Goal: Contribute content: Contribute content

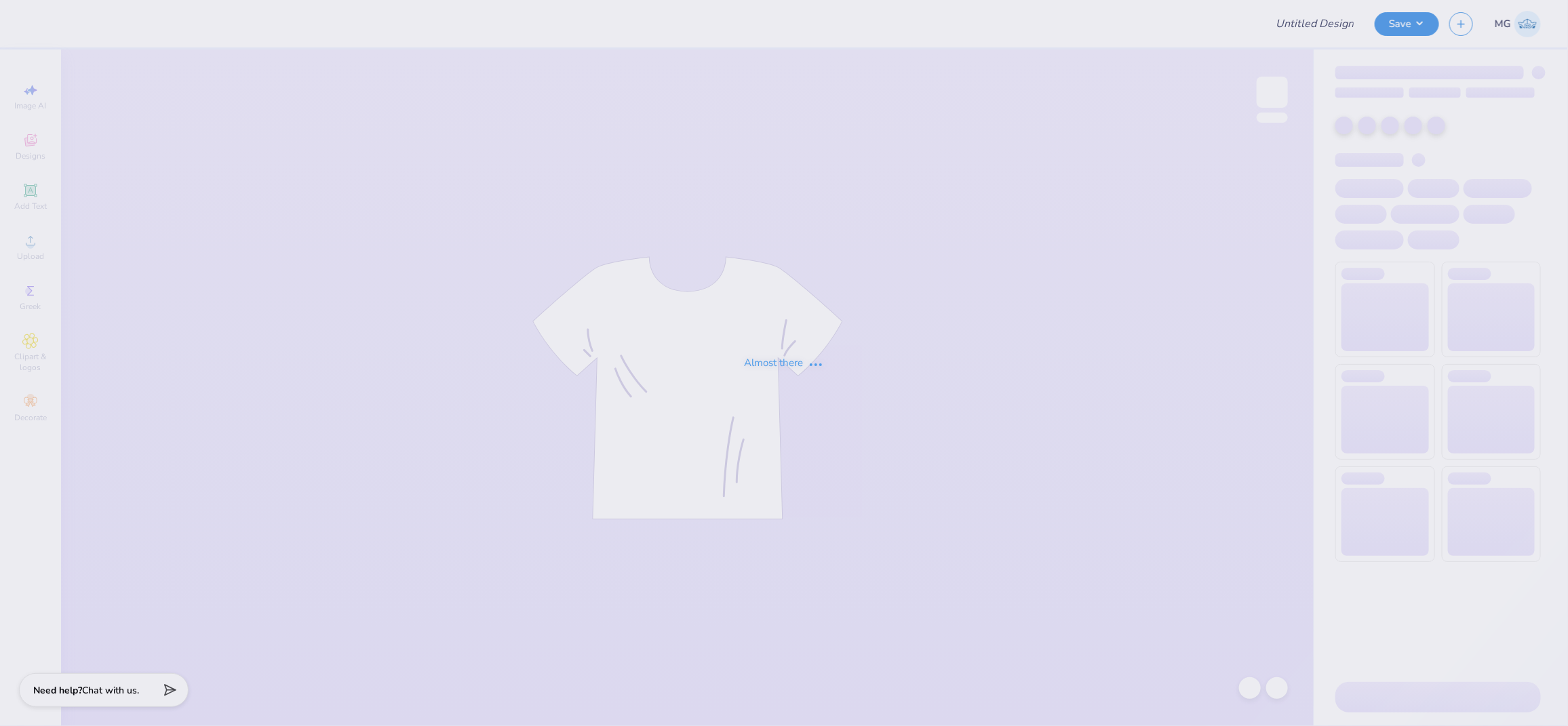
type input "mens club soccer B"
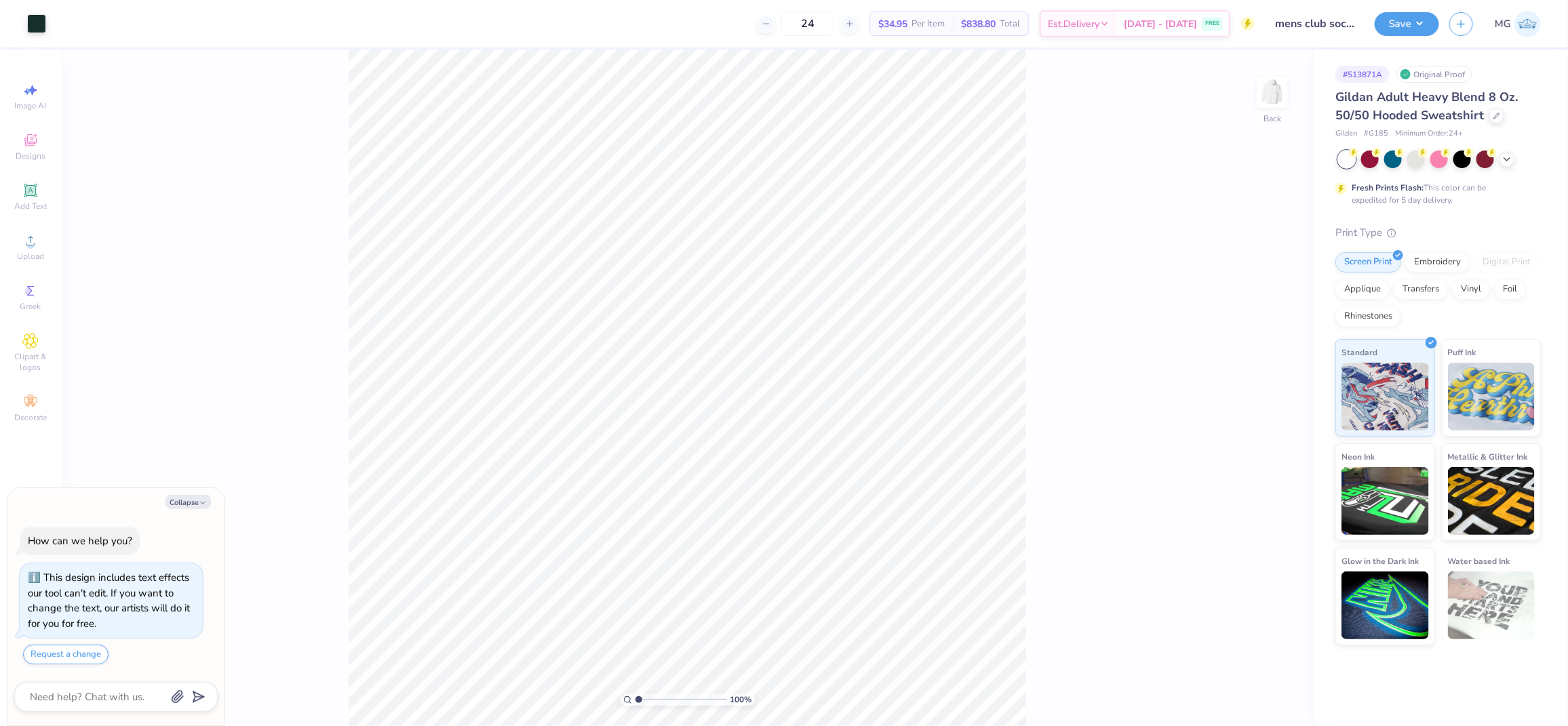
click at [1095, 206] on div "100 % Back" at bounding box center [687, 388] width 1253 height 677
click at [151, 235] on div "100 % Back" at bounding box center [687, 388] width 1253 height 677
click at [33, 254] on span "Upload" at bounding box center [30, 257] width 27 height 11
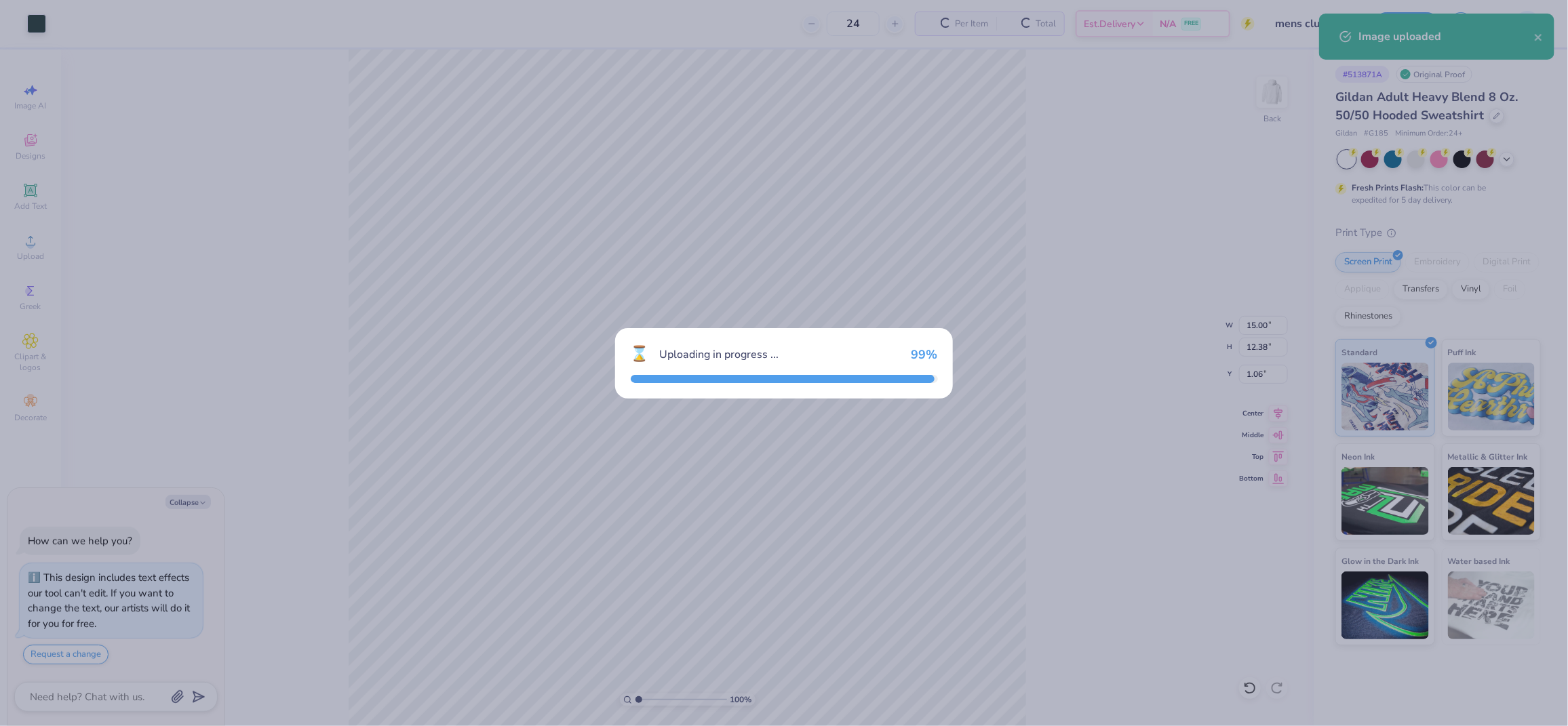
type textarea "x"
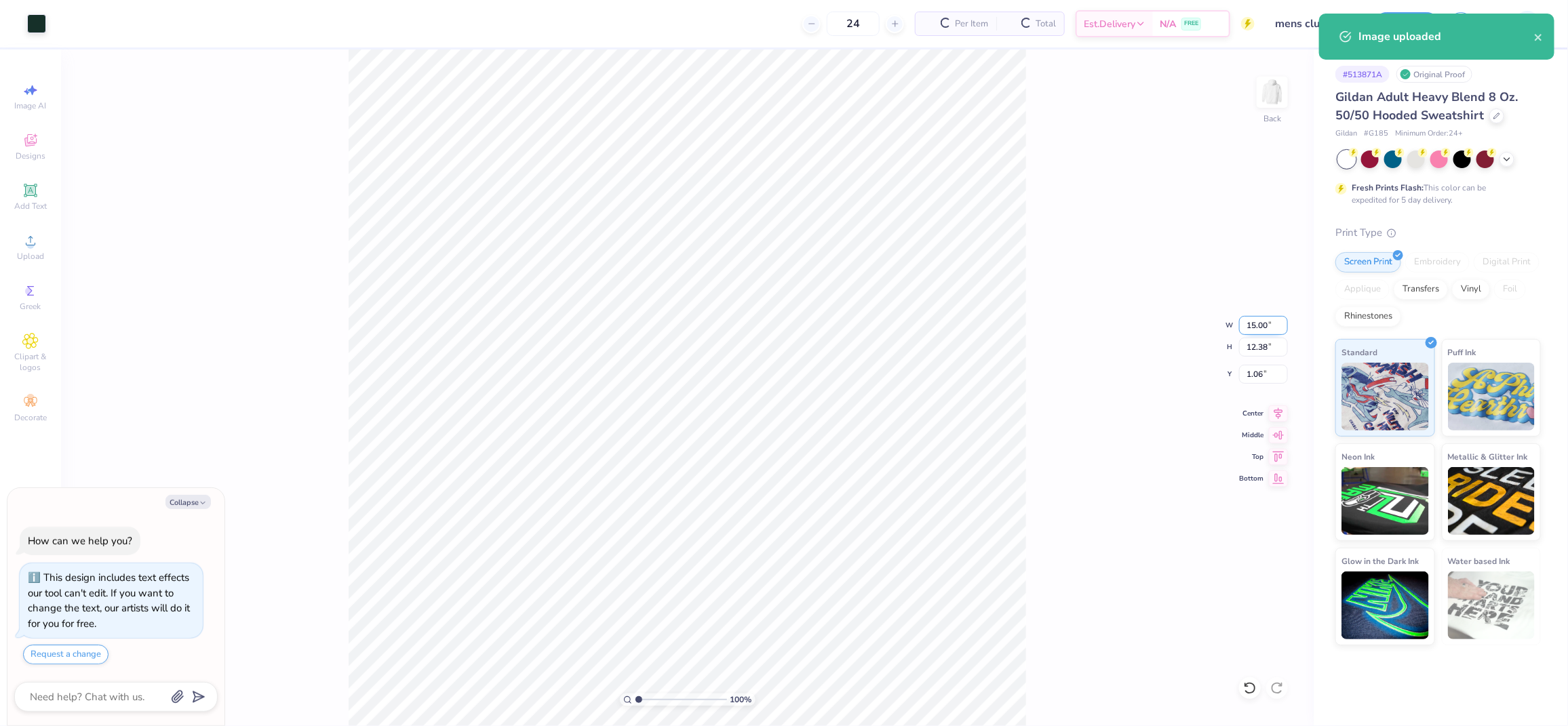
click at [1255, 327] on input "15.00" at bounding box center [1263, 325] width 49 height 19
type input "9.00"
type textarea "x"
type input "7.43"
type input "3.53"
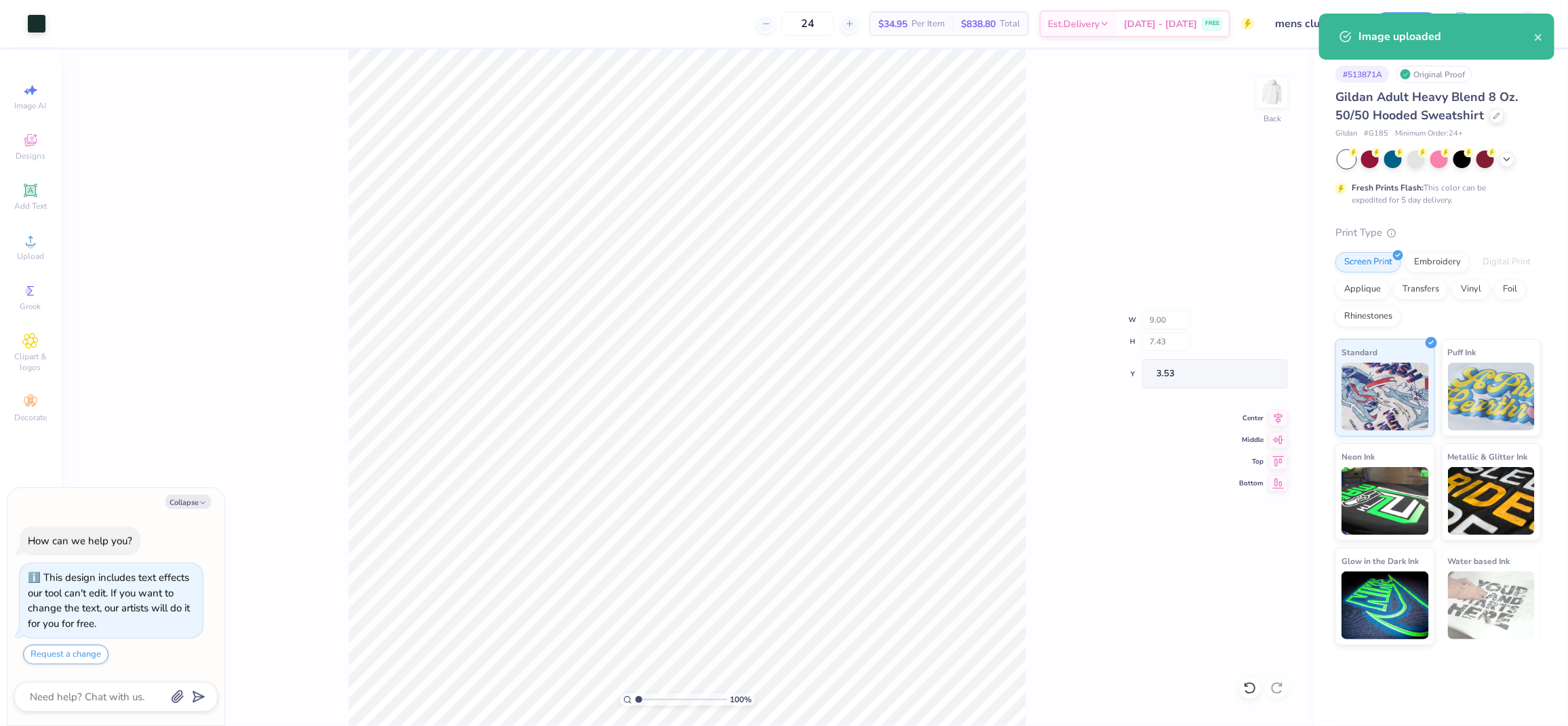
type textarea "x"
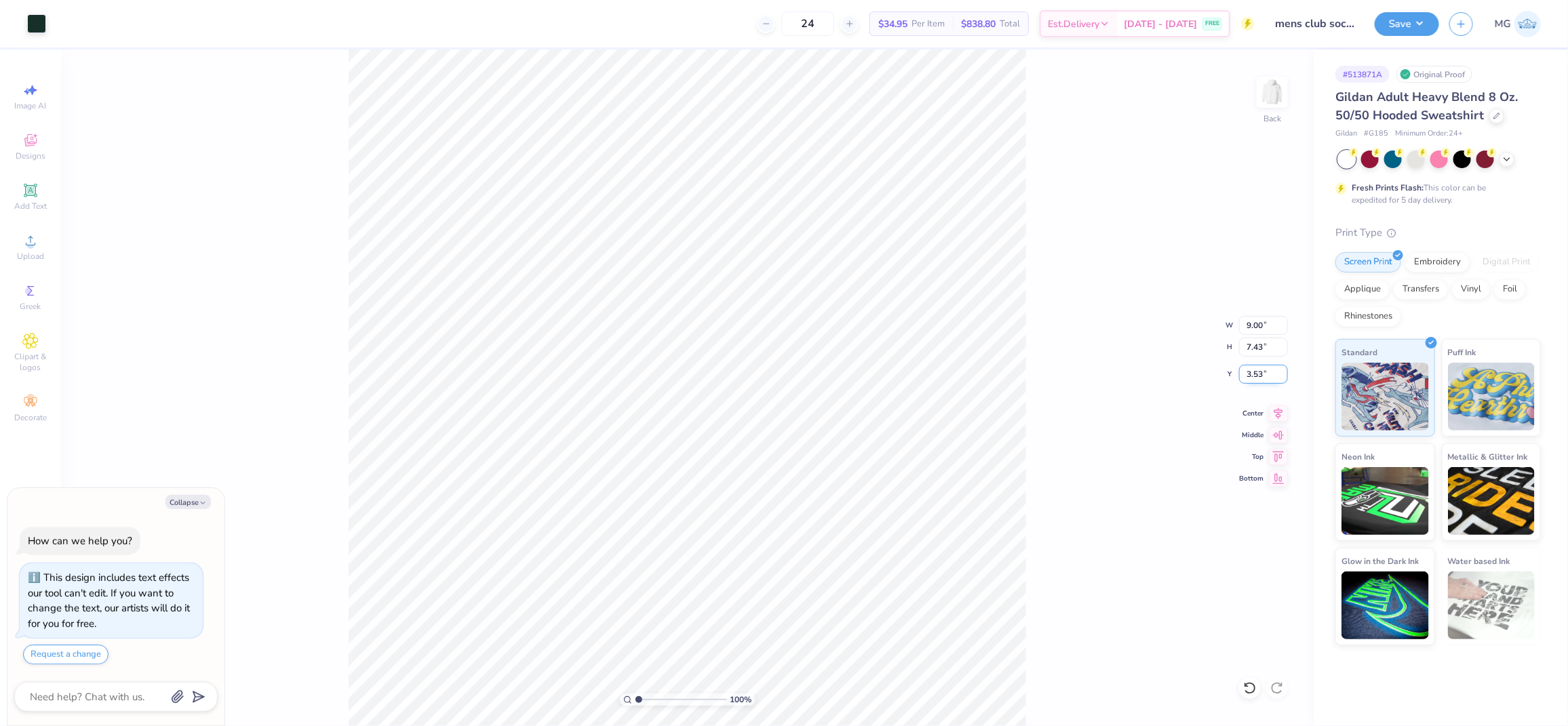
click at [1262, 375] on input "3.53" at bounding box center [1263, 374] width 49 height 19
type input "3.00"
click at [1277, 413] on icon at bounding box center [1279, 411] width 19 height 16
click at [1277, 413] on icon at bounding box center [1279, 411] width 9 height 12
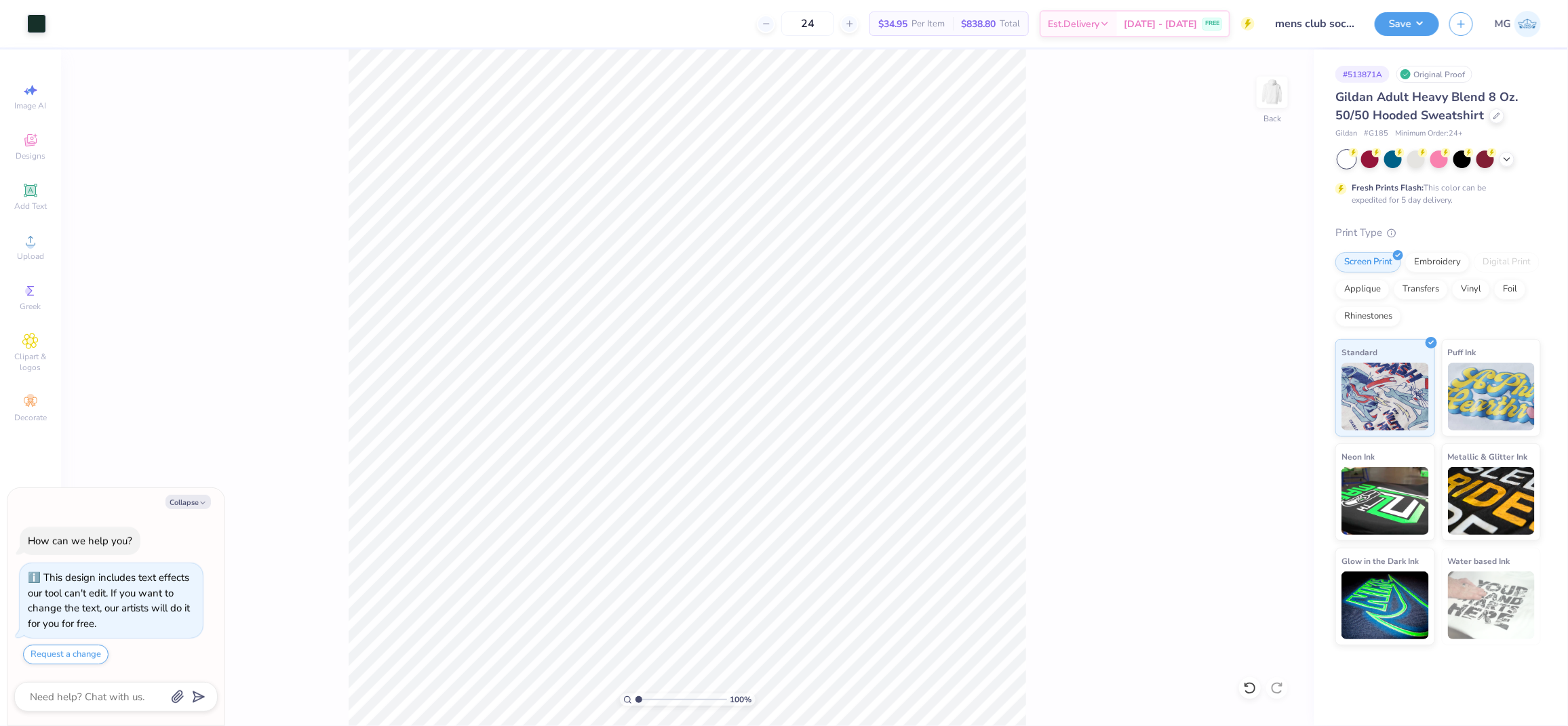
click at [1048, 261] on div "100 % Back" at bounding box center [687, 388] width 1253 height 677
click at [1045, 289] on div "100 % Back W 9.00 9.00 " H 7.43 7.43 " Y 3.00 3.00 " Center Middle Top Bottom" at bounding box center [687, 388] width 1253 height 677
click at [1277, 413] on icon at bounding box center [1279, 411] width 9 height 12
click at [1112, 270] on div "100 % Back W 9.00 9.00 " H 7.43 7.43 " Y 3.00 3.00 " Center Middle Top Bottom" at bounding box center [687, 388] width 1253 height 677
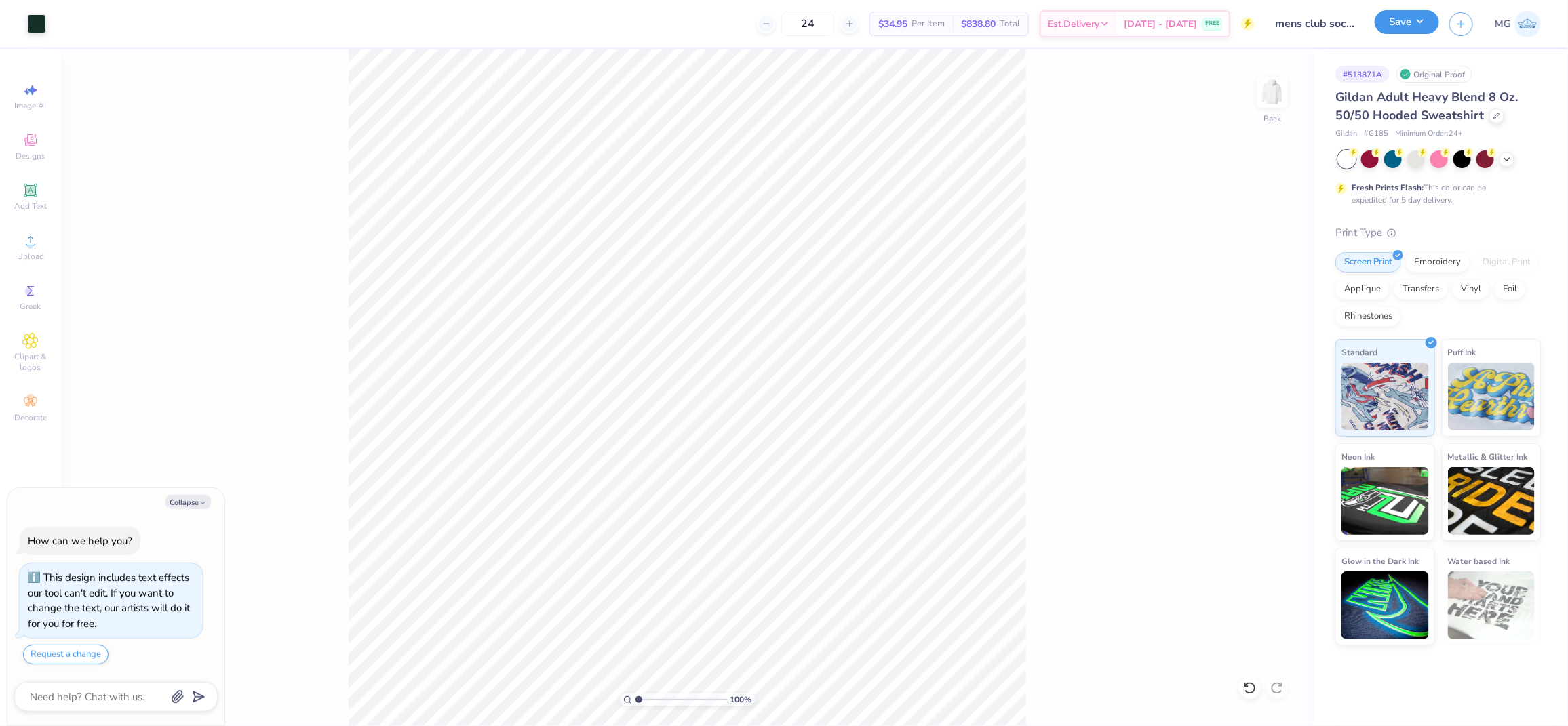
click at [1422, 22] on button "Save" at bounding box center [1407, 22] width 64 height 24
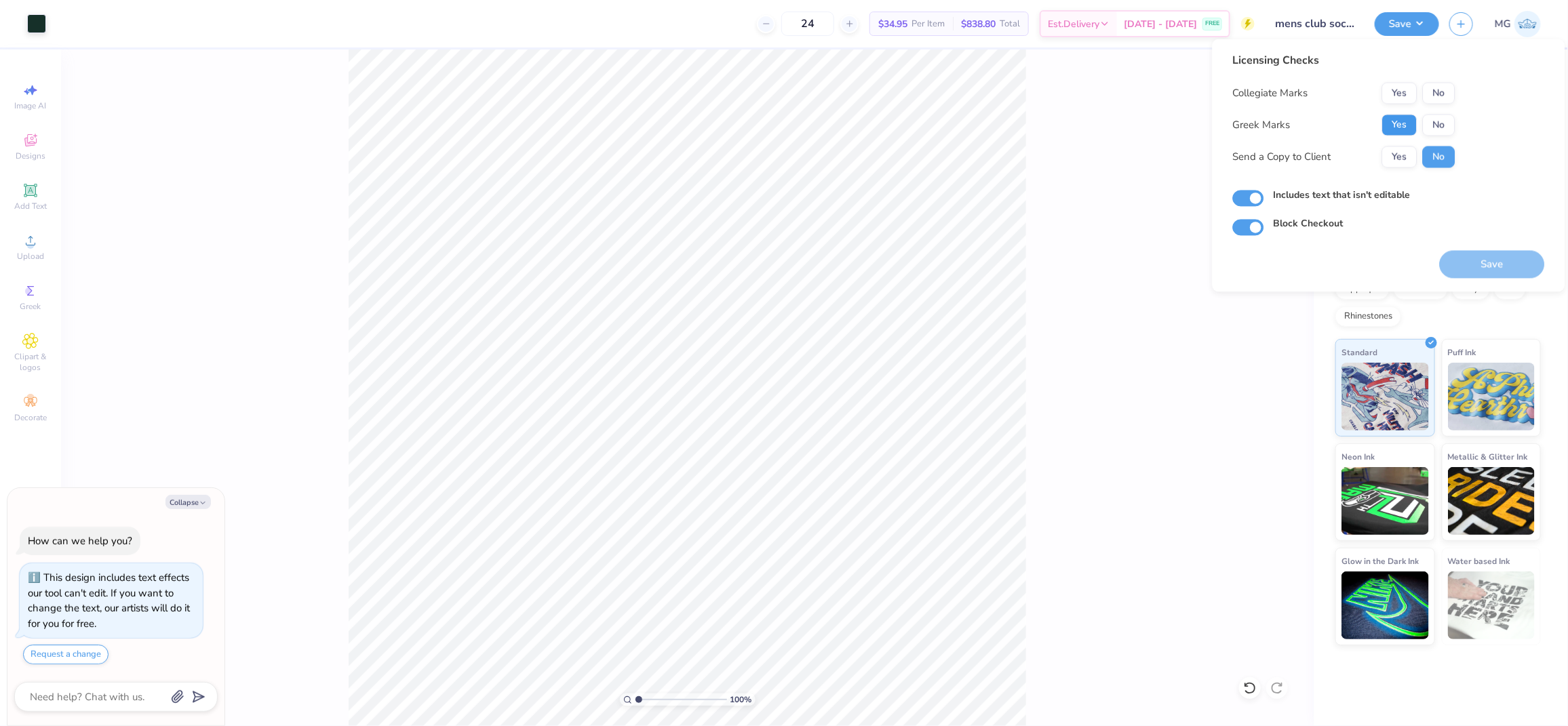
click at [1401, 122] on button "Yes" at bounding box center [1400, 126] width 35 height 22
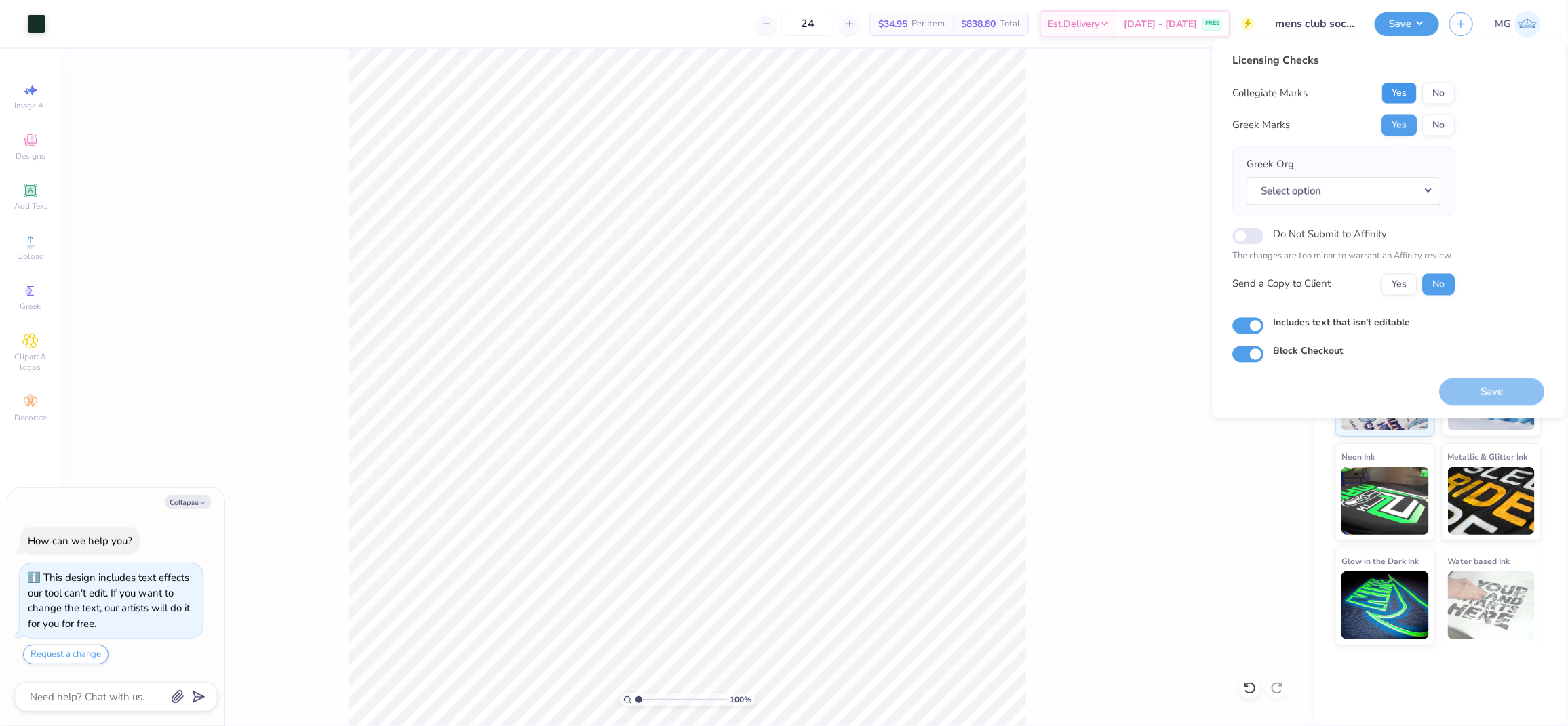
click at [1392, 95] on button "Yes" at bounding box center [1400, 94] width 35 height 22
click at [1431, 88] on button "No" at bounding box center [1439, 94] width 33 height 22
click at [1407, 91] on button "Yes" at bounding box center [1400, 94] width 35 height 22
click at [1438, 127] on button "No" at bounding box center [1439, 126] width 33 height 22
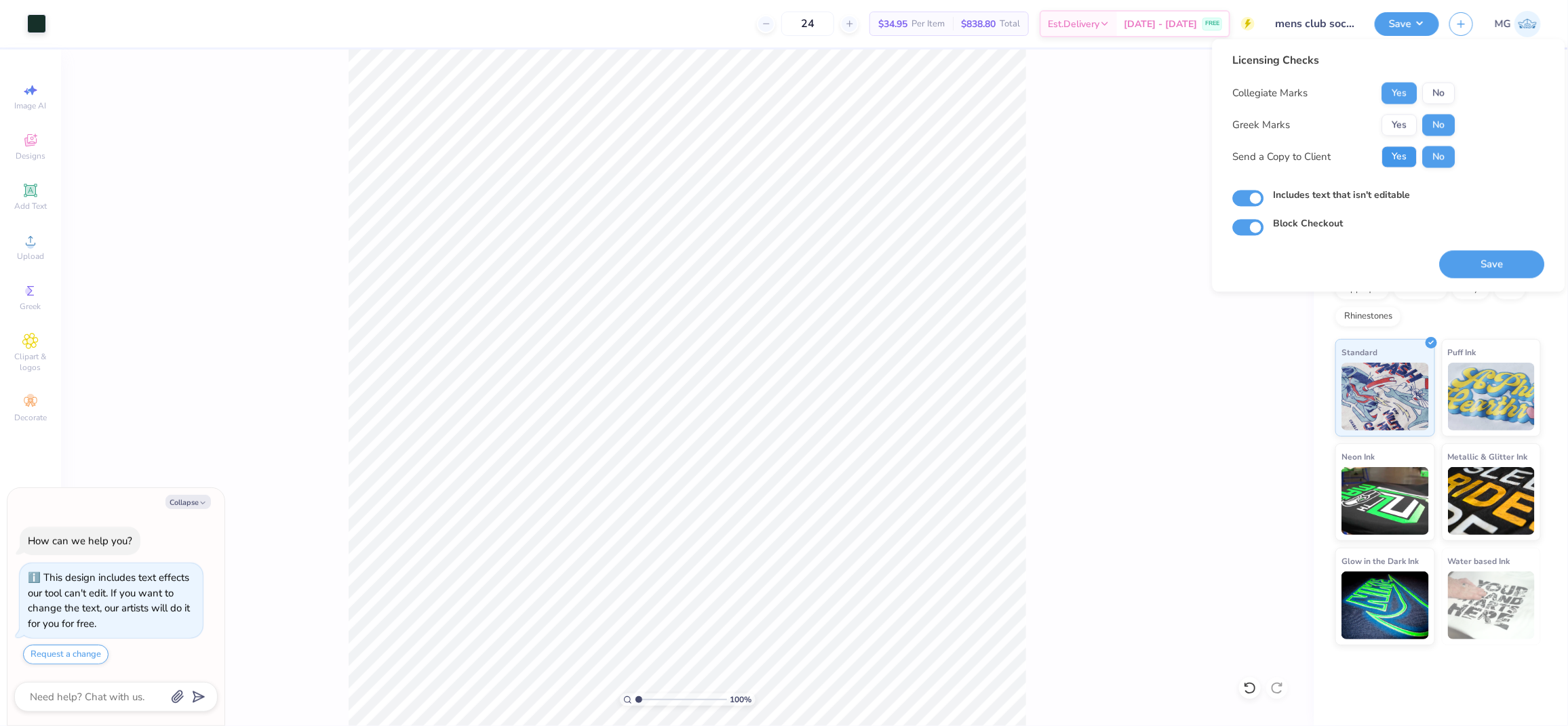
click at [1401, 157] on button "Yes" at bounding box center [1400, 157] width 35 height 22
click at [1492, 268] on button "Save" at bounding box center [1493, 265] width 106 height 28
type textarea "x"
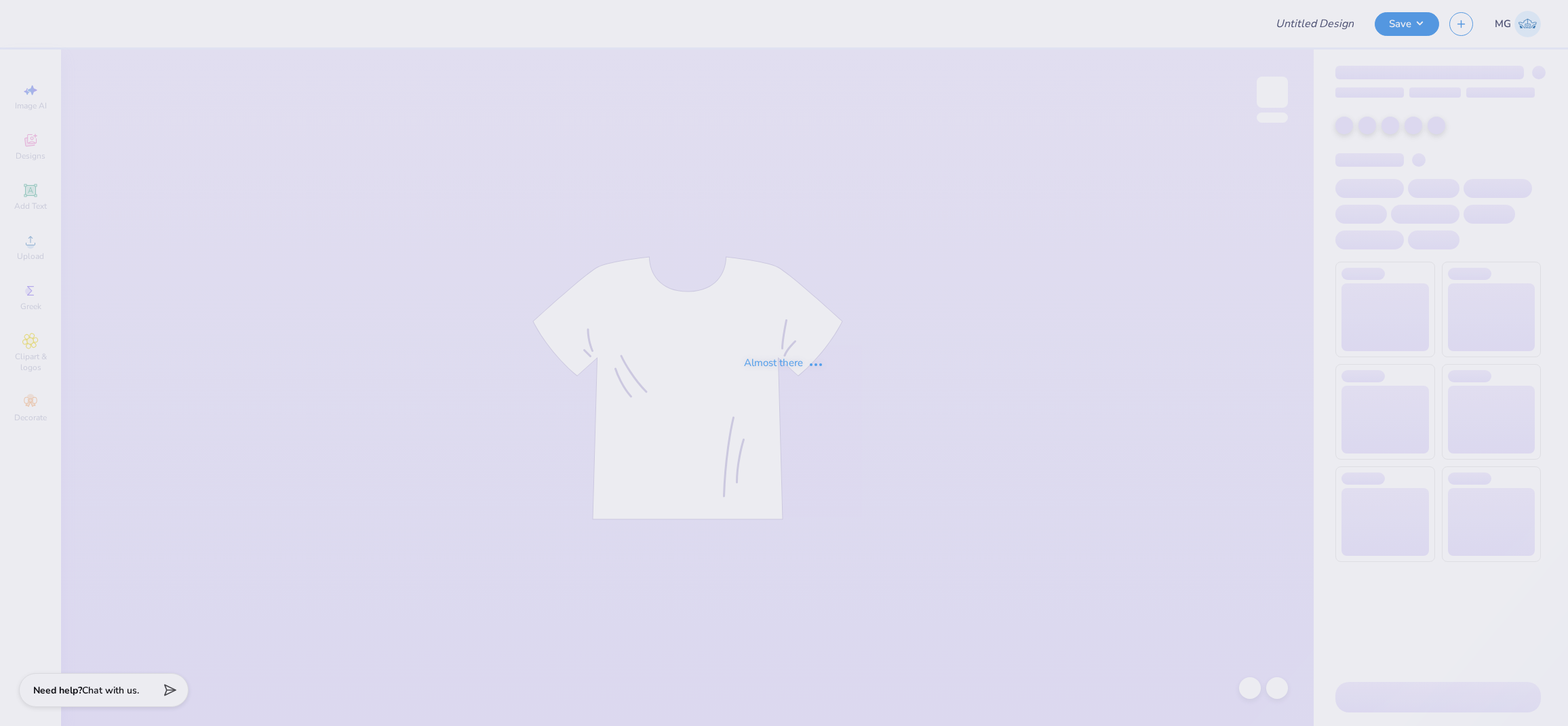
type input "alpha phi yellow set"
type input "Addi Hinson"
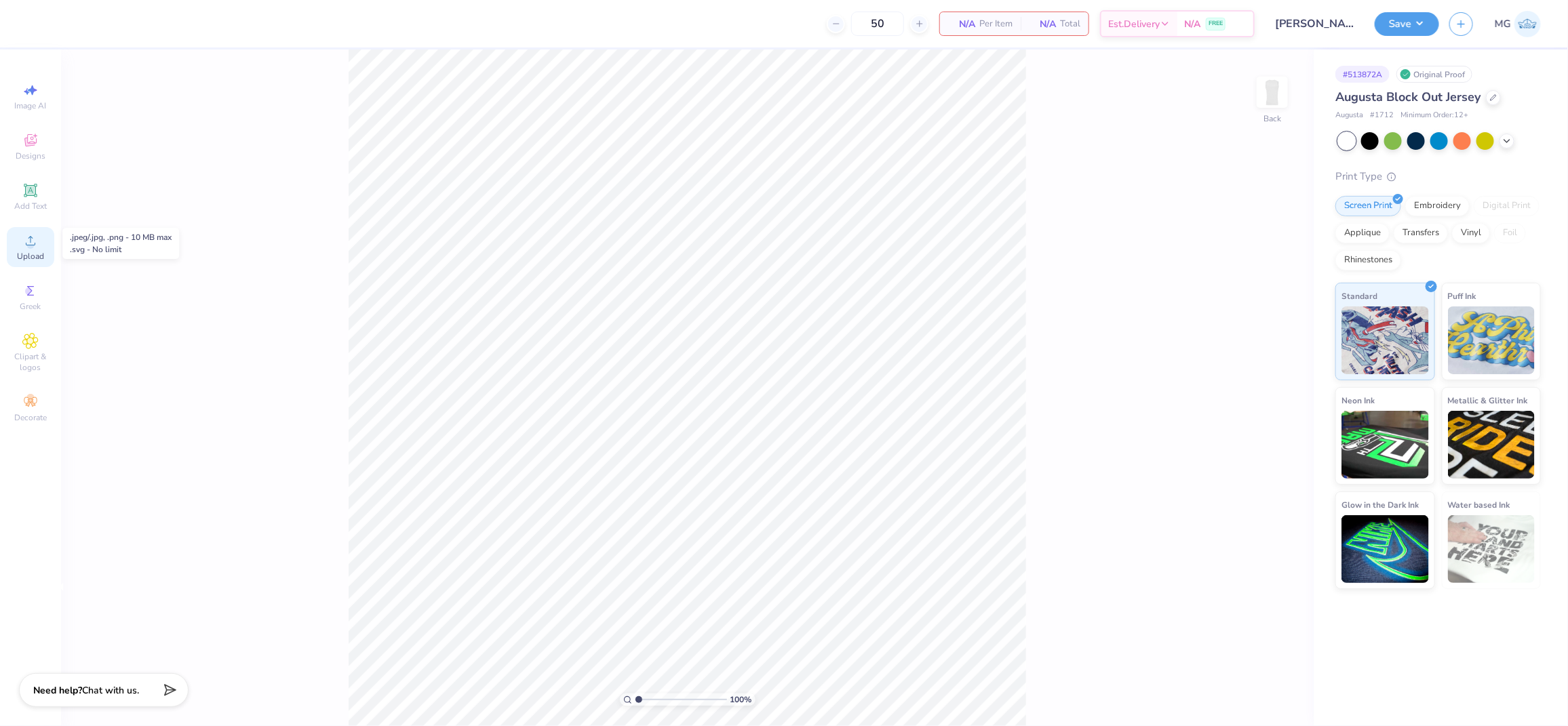
click at [29, 244] on circle at bounding box center [30, 245] width 8 height 8
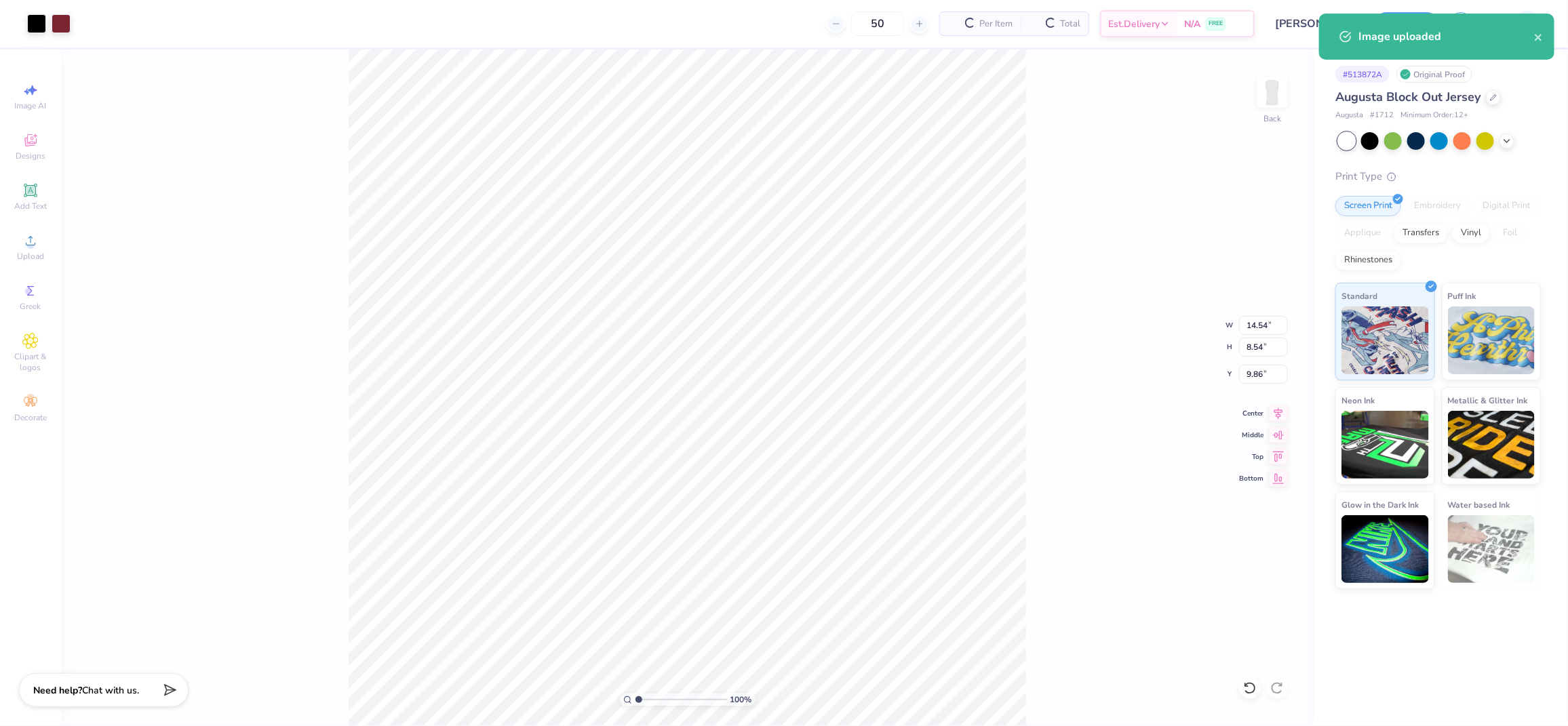
type input "3.22"
type input "13.21"
type input "7.76"
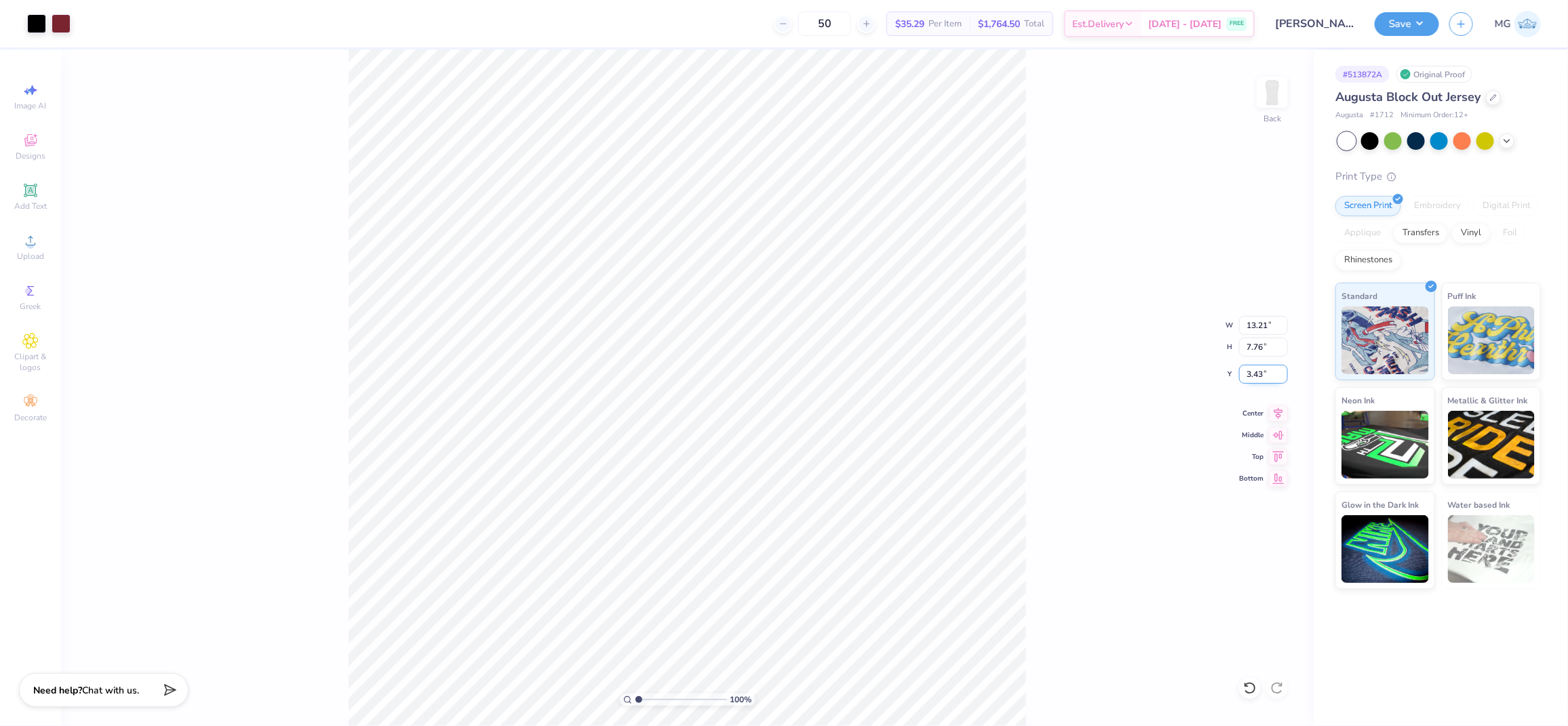
click at [1262, 375] on input "3.43" at bounding box center [1263, 374] width 49 height 19
type input "3.00"
click at [1269, 325] on input "13.21" at bounding box center [1263, 325] width 49 height 19
type input "12.00"
type input "7.04"
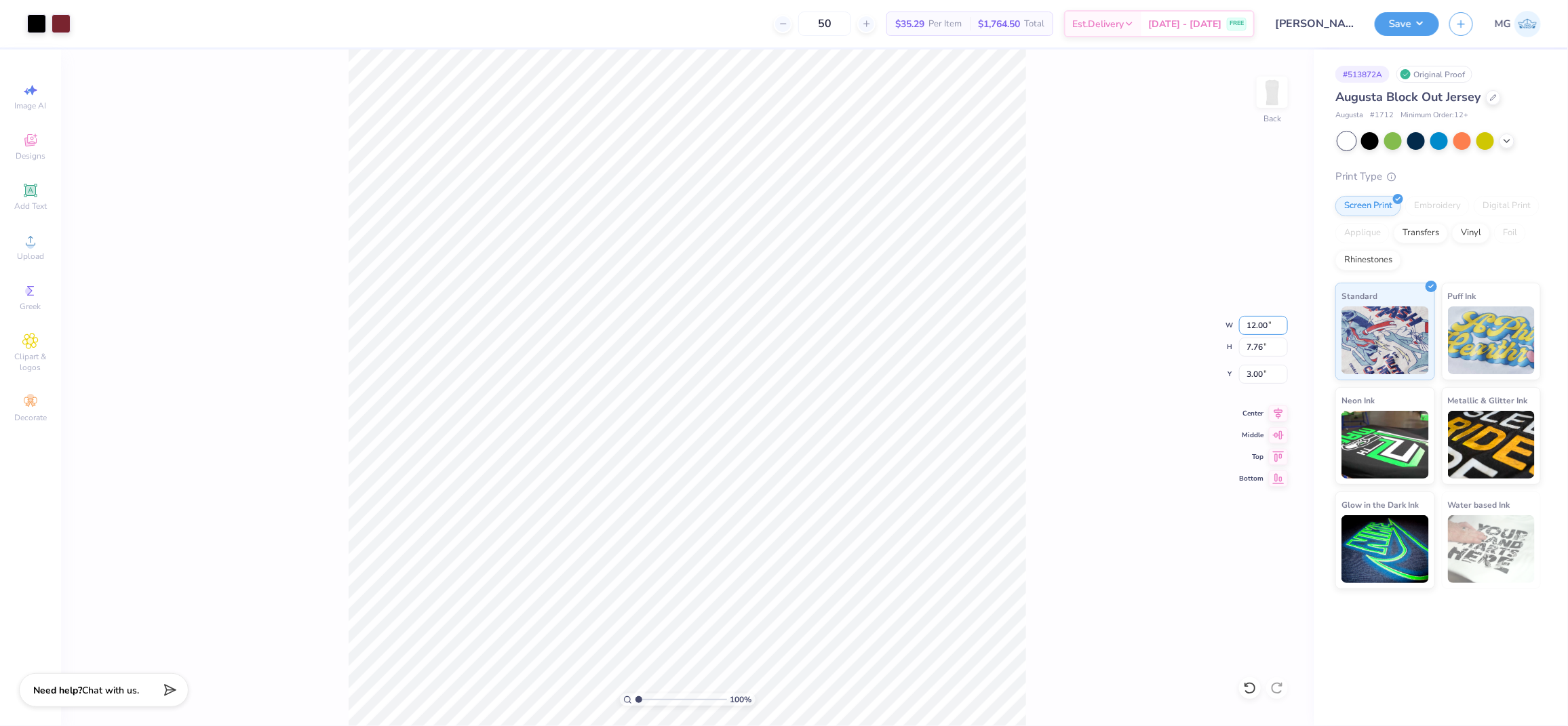
type input "3.36"
click at [1265, 375] on input "3.36" at bounding box center [1263, 374] width 49 height 19
type input "3.00"
click at [1277, 85] on img at bounding box center [1272, 92] width 54 height 54
click at [19, 240] on div "Upload" at bounding box center [30, 247] width 47 height 40
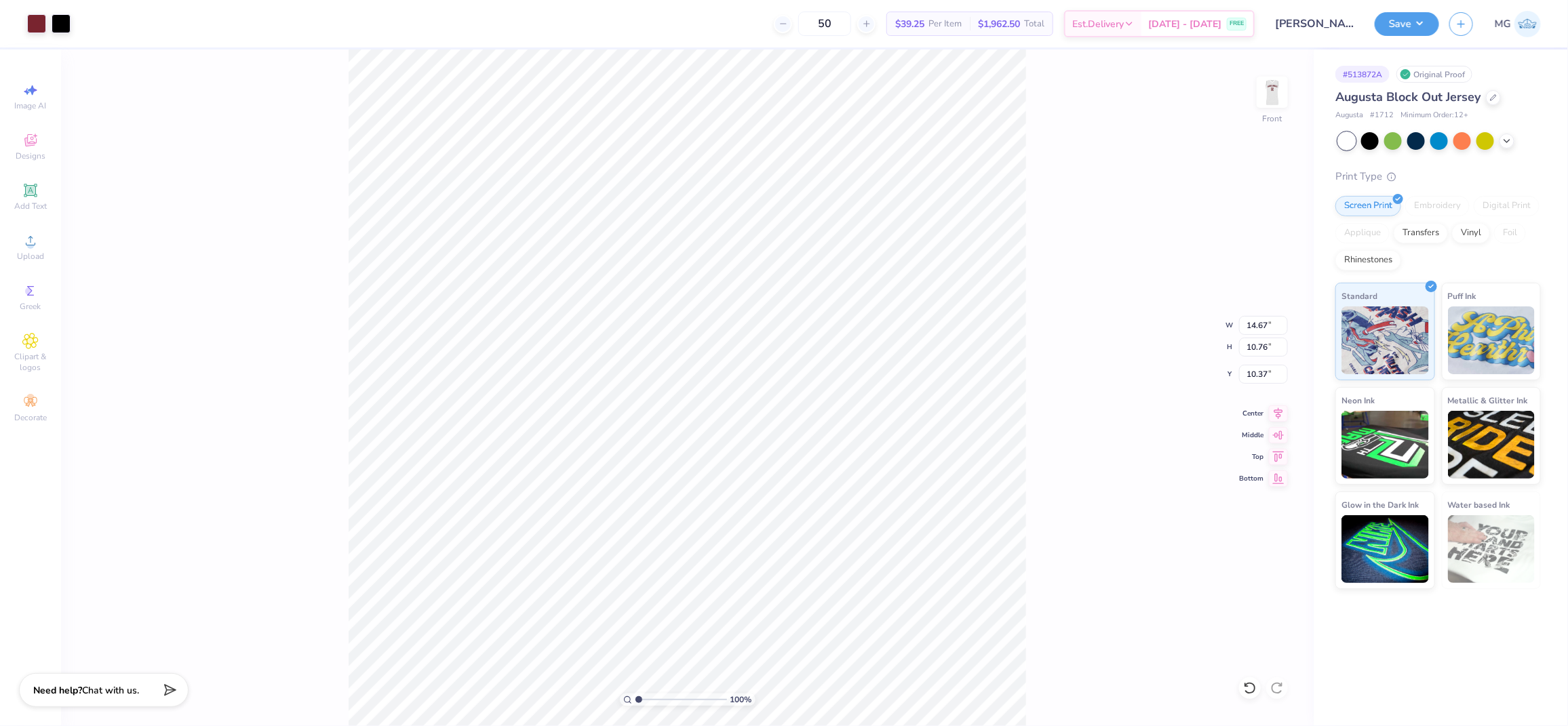
type input "11.88"
type input "8.71"
type input "7.04"
drag, startPoint x: 1266, startPoint y: 325, endPoint x: 1267, endPoint y: 336, distance: 11.0
click at [1266, 325] on input "11.88" at bounding box center [1263, 325] width 49 height 19
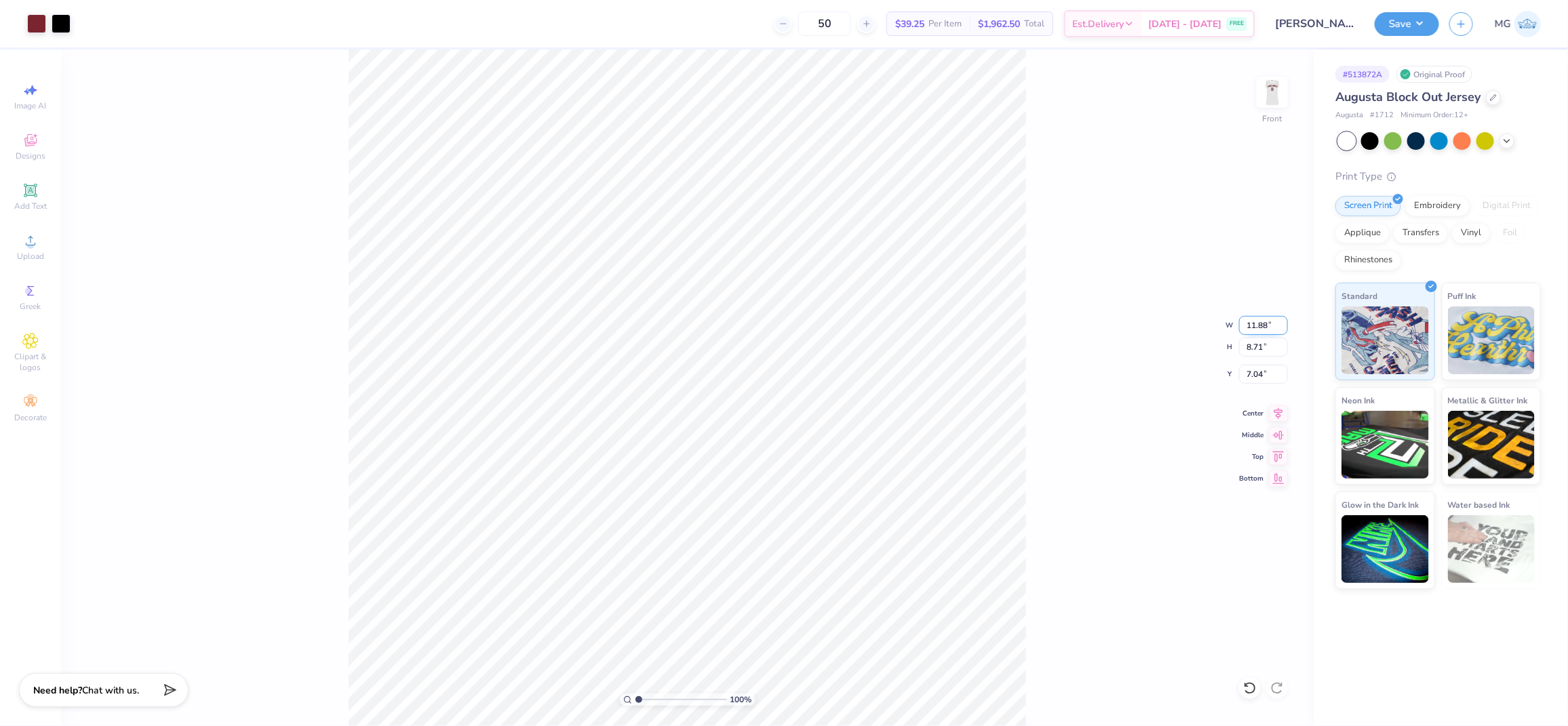
click at [1268, 327] on input "11.88" at bounding box center [1263, 325] width 49 height 19
type input "12.00"
type input "8.80"
click at [1263, 371] on input "6.99" at bounding box center [1263, 374] width 49 height 19
type input "6"
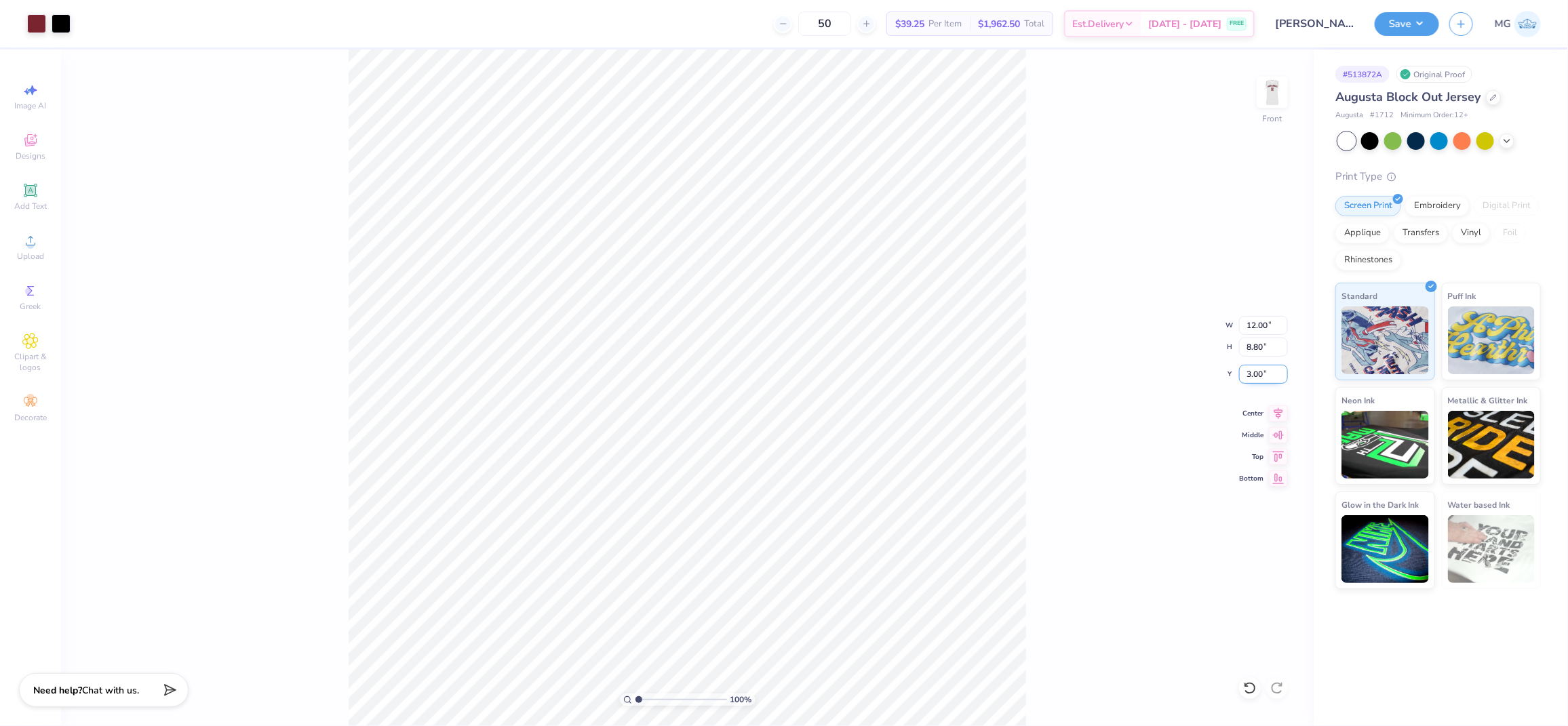
type input "3.00"
click at [1097, 246] on div "100 % Front W 12.00 12.00 " H 8.80 8.80 " Y 3.00 3.00 " Center Middle Top Bottom" at bounding box center [687, 388] width 1253 height 677
click at [1272, 94] on img at bounding box center [1272, 92] width 54 height 54
click at [1040, 230] on div "100 % Back" at bounding box center [687, 388] width 1253 height 677
click at [1416, 22] on button "Save" at bounding box center [1407, 22] width 64 height 24
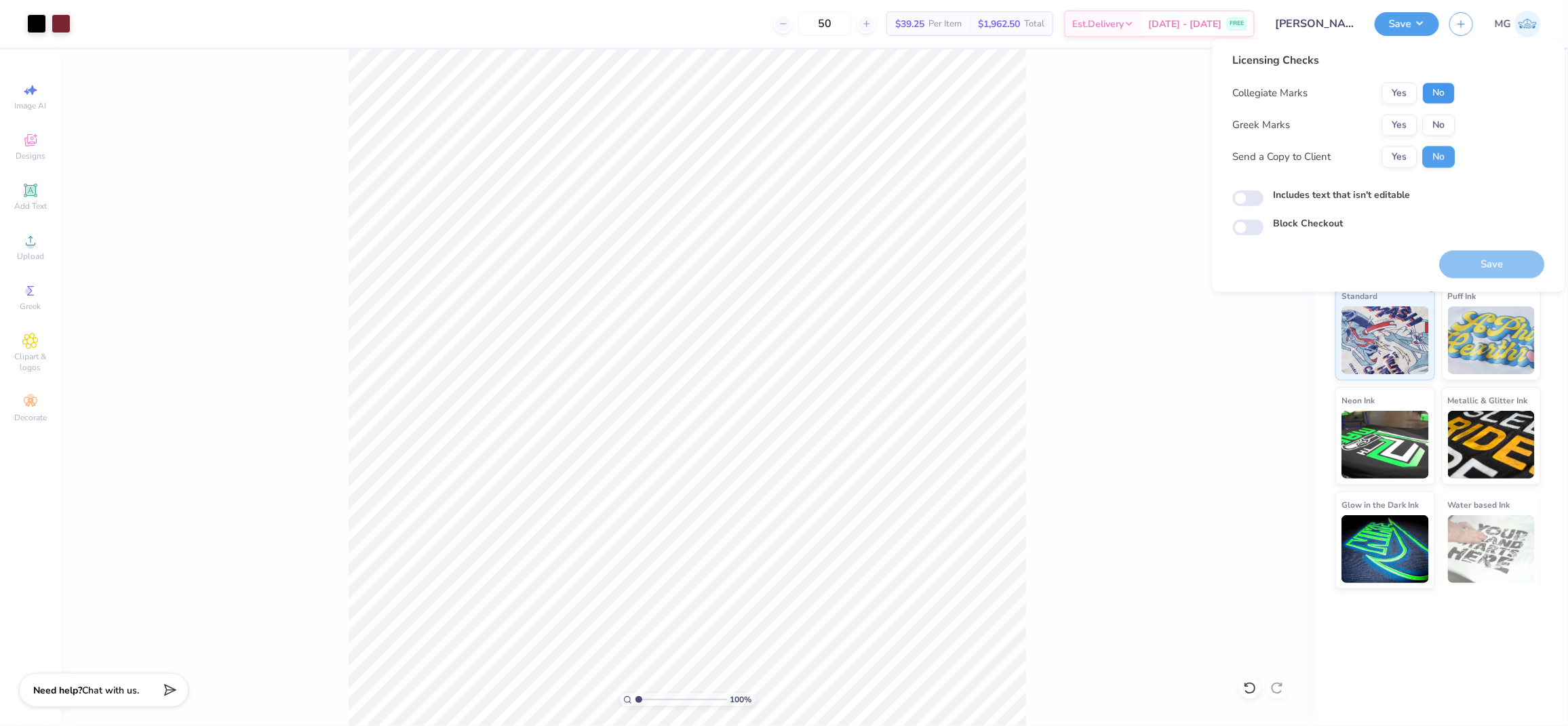
click at [1429, 91] on button "No" at bounding box center [1439, 94] width 33 height 22
click at [1400, 92] on button "Yes" at bounding box center [1400, 94] width 35 height 22
click at [1428, 121] on button "No" at bounding box center [1439, 126] width 33 height 22
click at [1402, 156] on button "Yes" at bounding box center [1400, 157] width 35 height 22
click at [1277, 196] on label "Includes text that isn't editable" at bounding box center [1342, 195] width 137 height 14
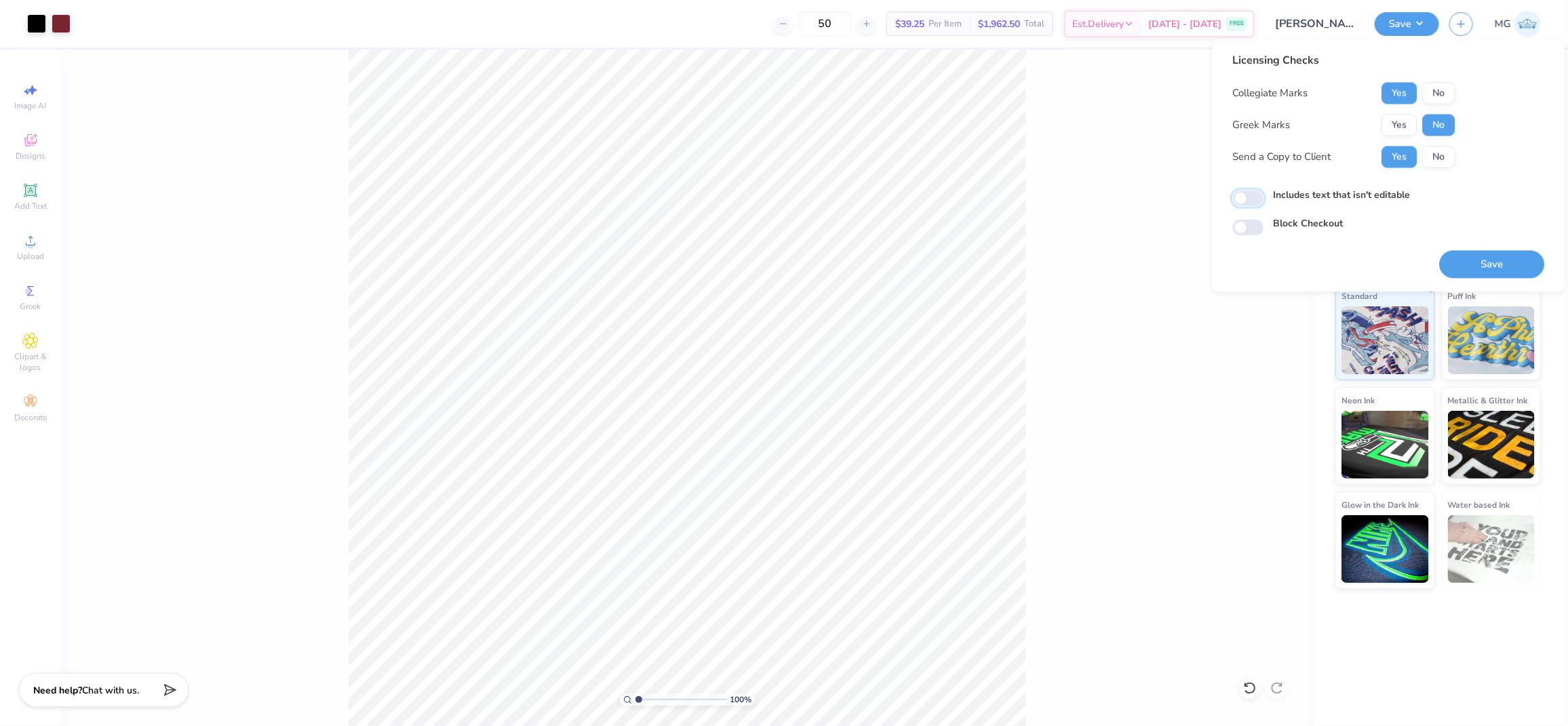
click at [1265, 196] on input "Includes text that isn't editable" at bounding box center [1249, 199] width 31 height 16
checkbox input "true"
click at [1484, 271] on button "Save" at bounding box center [1493, 265] width 106 height 28
